Goal: Task Accomplishment & Management: Use online tool/utility

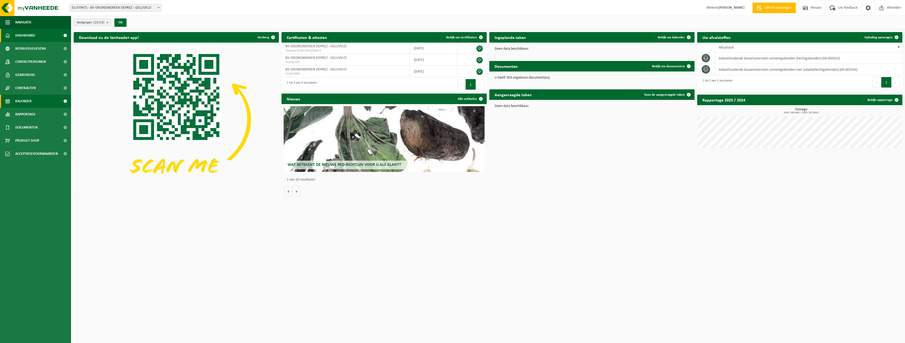
click at [29, 104] on span "Kalender" at bounding box center [23, 101] width 16 height 13
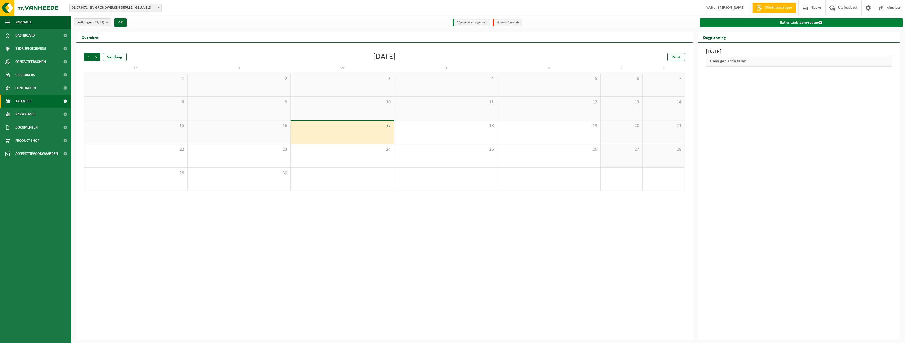
click at [734, 24] on link "Extra taak aanvragen" at bounding box center [800, 22] width 203 height 8
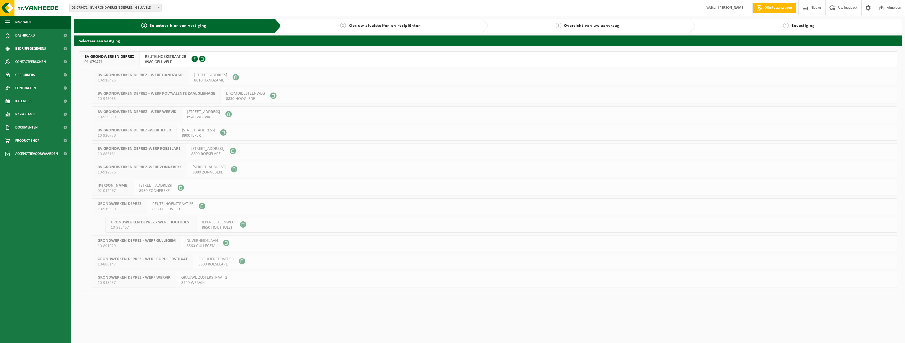
click at [150, 54] on div "REUTELHOEKSTRAAT 2B 8980 GELUVELD 0643.987.948" at bounding box center [166, 59] width 52 height 15
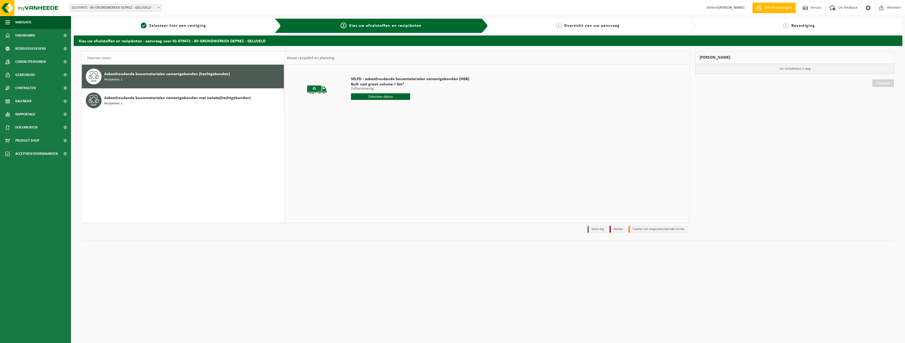
click at [396, 100] on div "SELFD - asbesthoudende bouwmaterialen cementgebonden (HGB) Bulk vast groot volu…" at bounding box center [410, 89] width 124 height 37
click at [399, 95] on input "text" at bounding box center [380, 96] width 59 height 7
click at [386, 144] on div "18" at bounding box center [383, 143] width 9 height 8
type input "Van 2025-09-18"
type input "2"
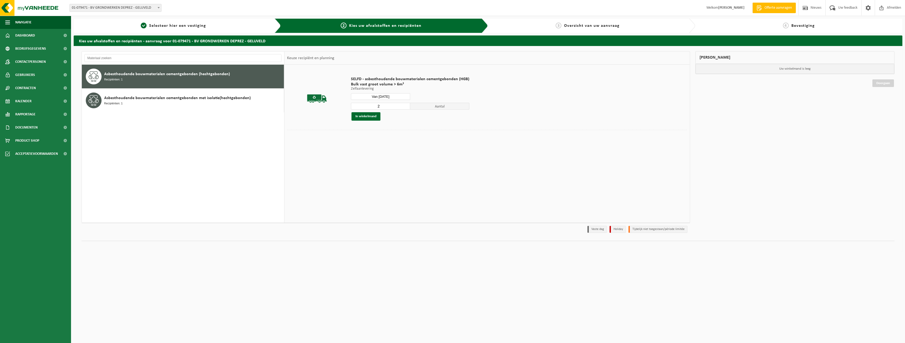
click at [404, 105] on input "2" at bounding box center [380, 106] width 59 height 7
click at [366, 118] on button "In winkelmand" at bounding box center [365, 116] width 29 height 8
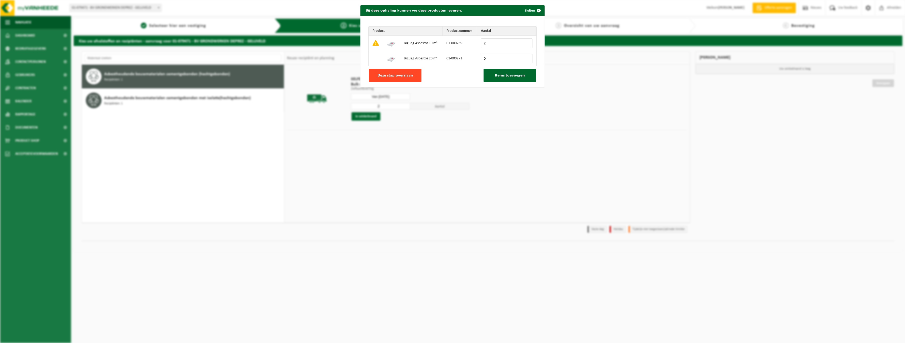
click at [403, 74] on span "Deze stap overslaan" at bounding box center [394, 75] width 35 height 4
type input "0"
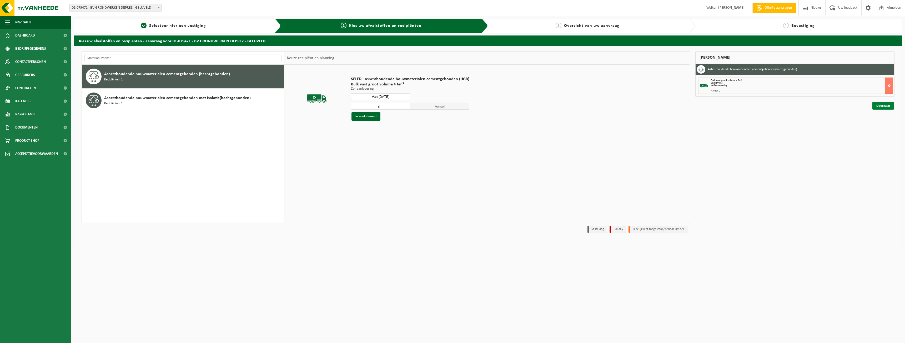
click at [889, 109] on link "Doorgaan" at bounding box center [883, 106] width 22 height 8
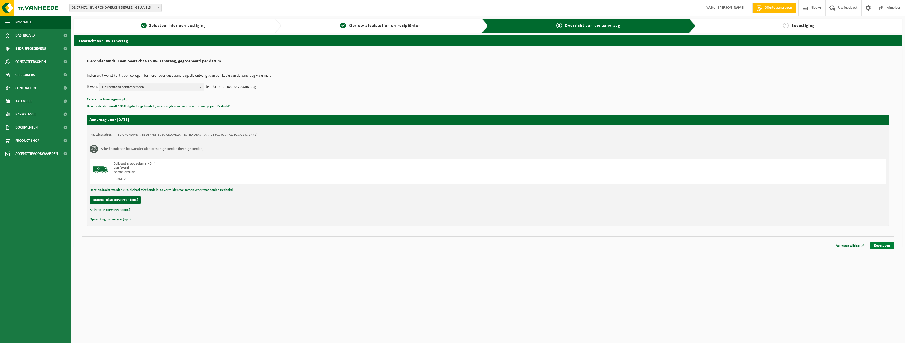
click at [884, 244] on link "Bevestigen" at bounding box center [882, 246] width 24 height 8
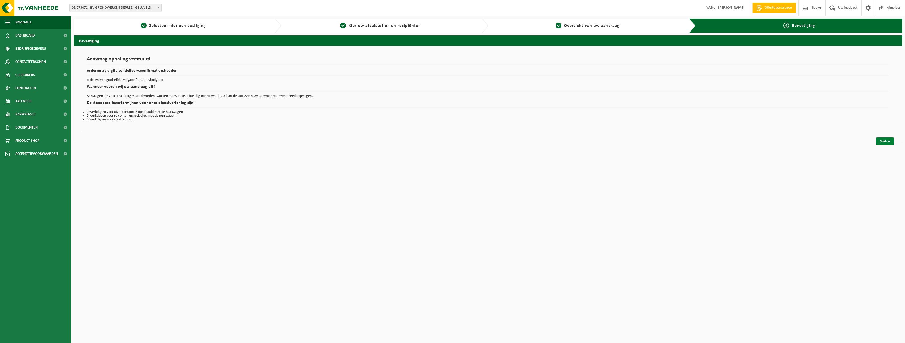
click at [881, 140] on link "Sluiten" at bounding box center [885, 142] width 18 height 8
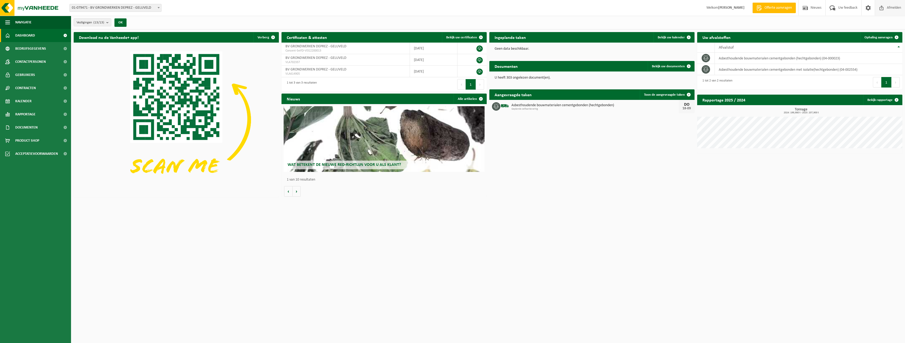
click at [885, 6] on span "Afmelden" at bounding box center [893, 8] width 17 height 16
